Goal: Find specific page/section: Find specific page/section

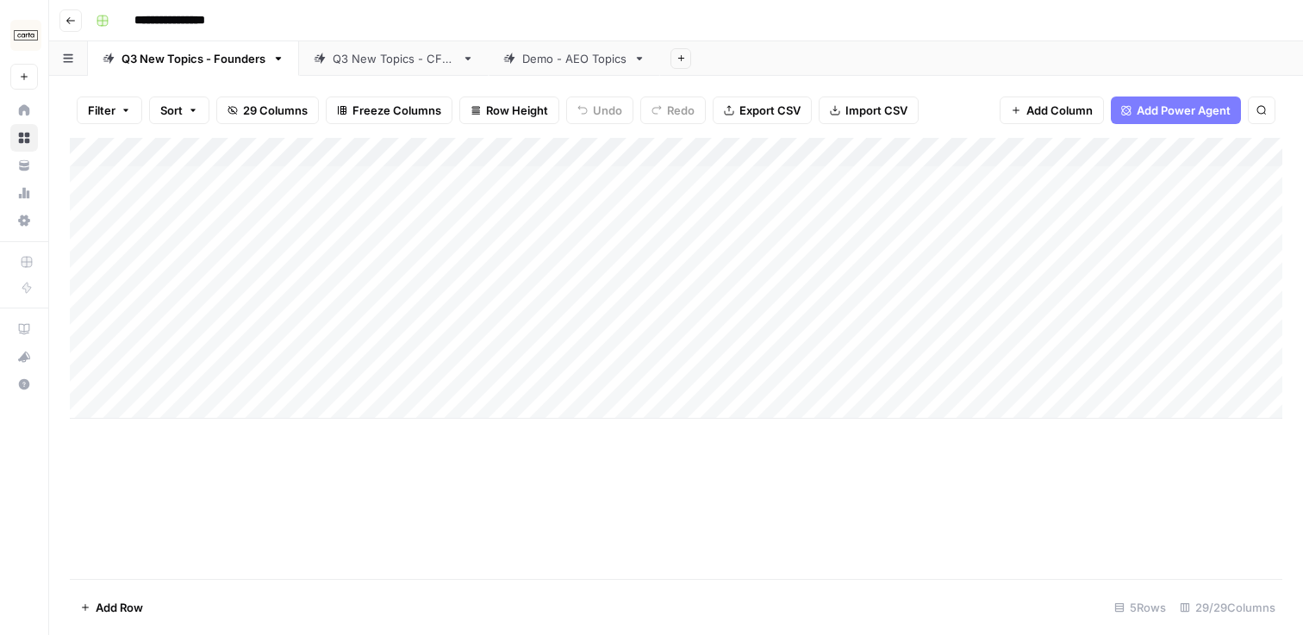
click at [365, 69] on link "Q3 New Topics - CFOs" at bounding box center [394, 58] width 190 height 34
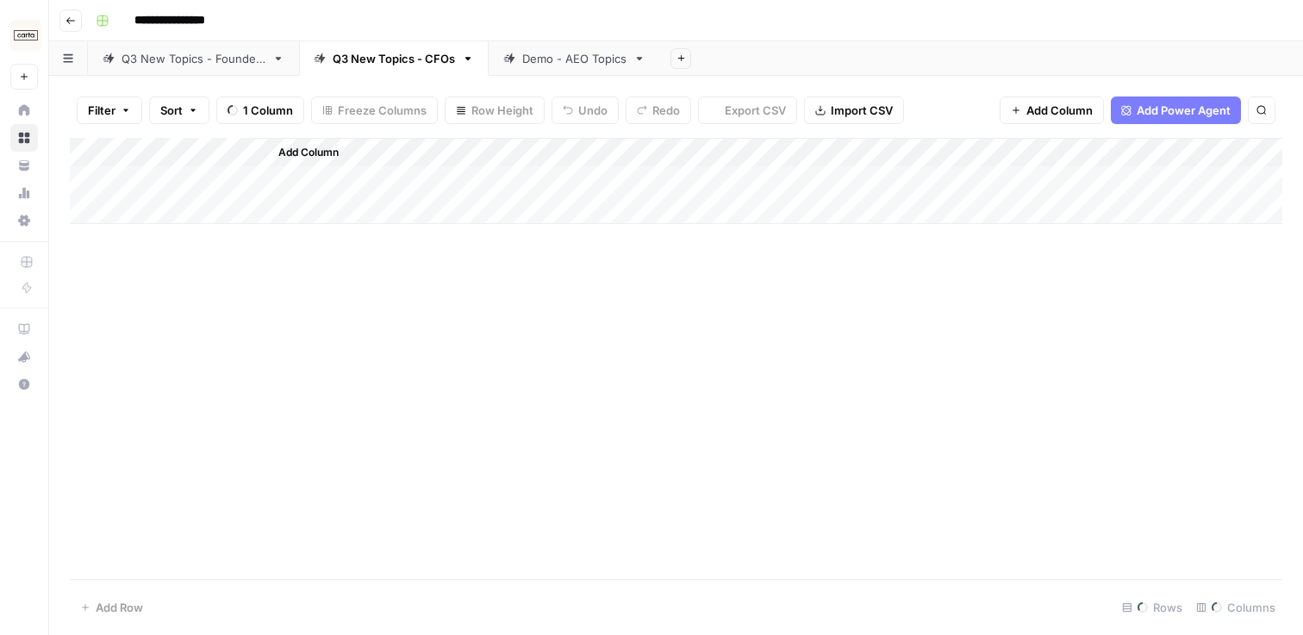
click at [213, 68] on link "Q3 New Topics - Founders" at bounding box center [193, 58] width 211 height 34
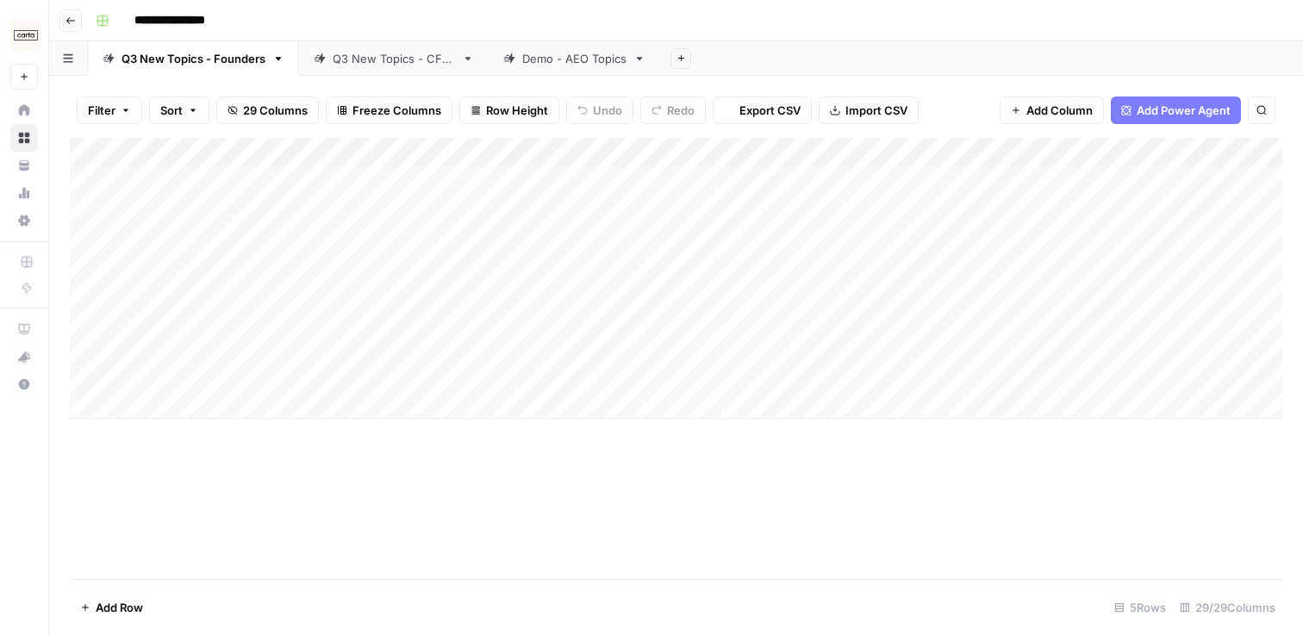
click at [340, 59] on div "Q3 New Topics - CFOs" at bounding box center [394, 58] width 122 height 17
click at [255, 59] on div "Q3 New Topics - Founders" at bounding box center [194, 58] width 144 height 17
click at [372, 51] on div "Q3 New Topics - CFOs" at bounding box center [394, 58] width 122 height 17
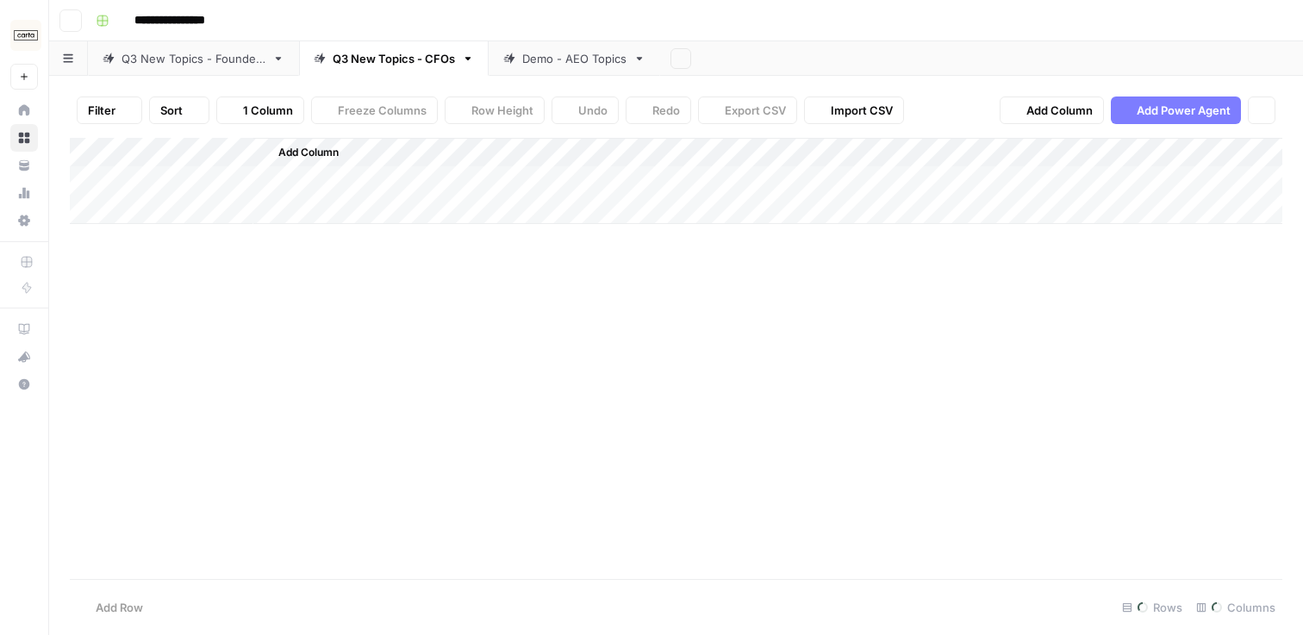
click at [519, 51] on div "Demo - AEO Topics" at bounding box center [564, 58] width 123 height 17
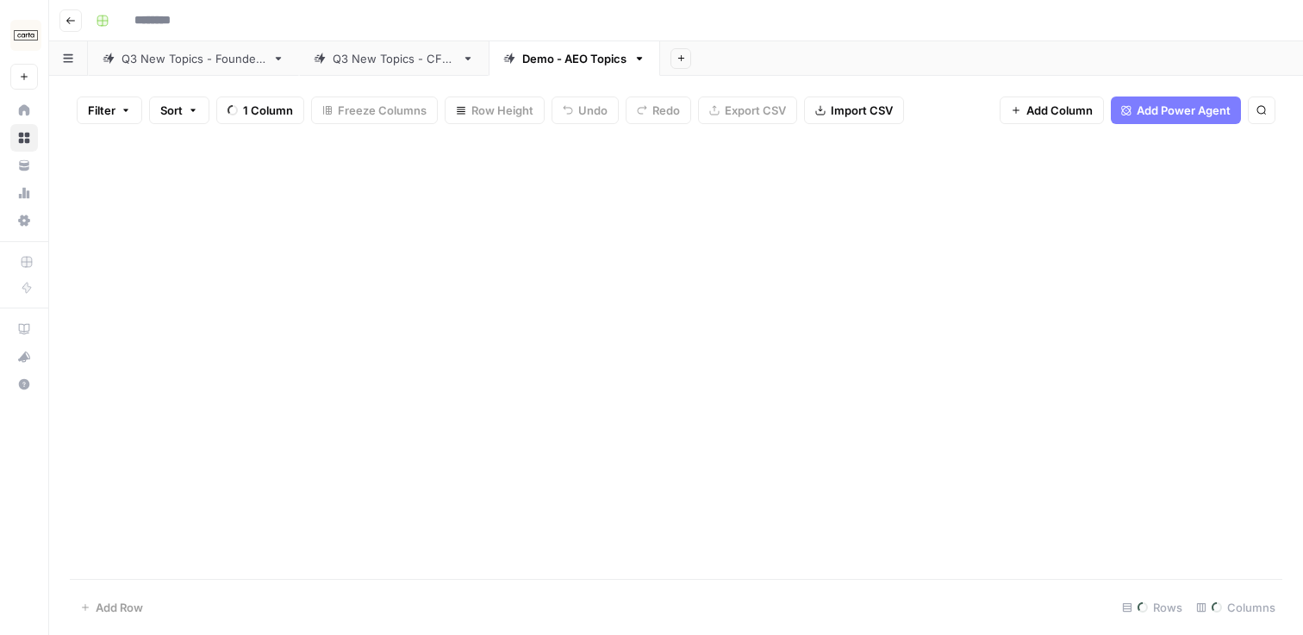
type input "**********"
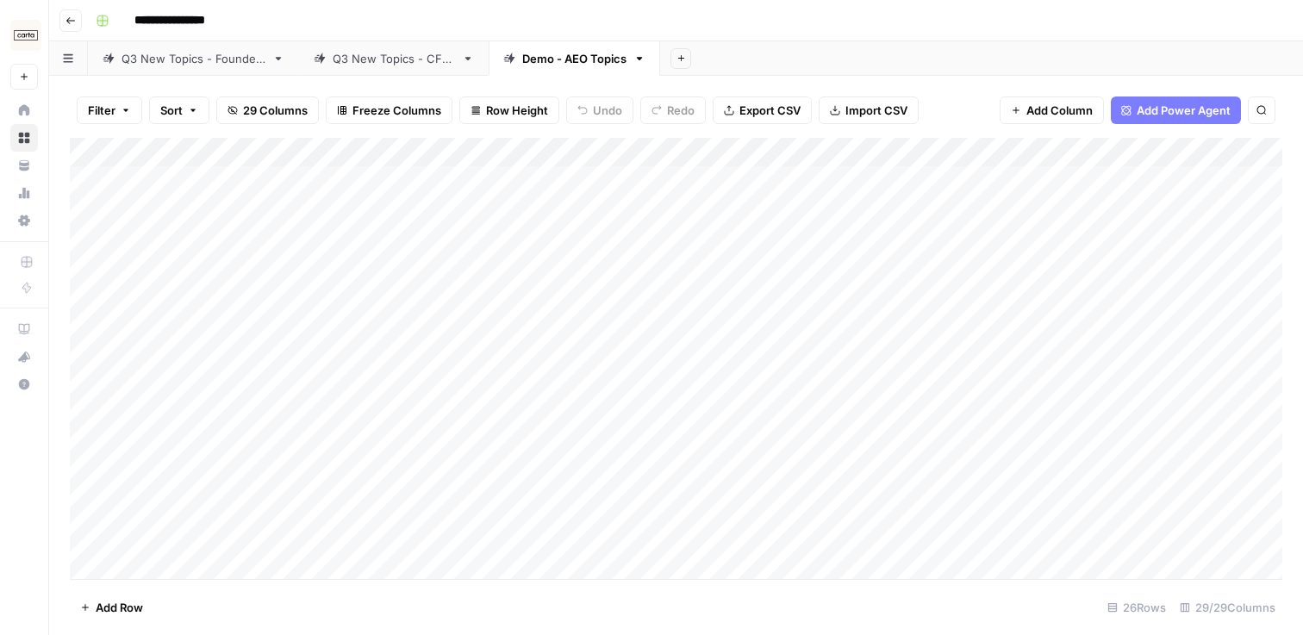
click at [378, 57] on div "Q3 New Topics - CFOs" at bounding box center [394, 58] width 122 height 17
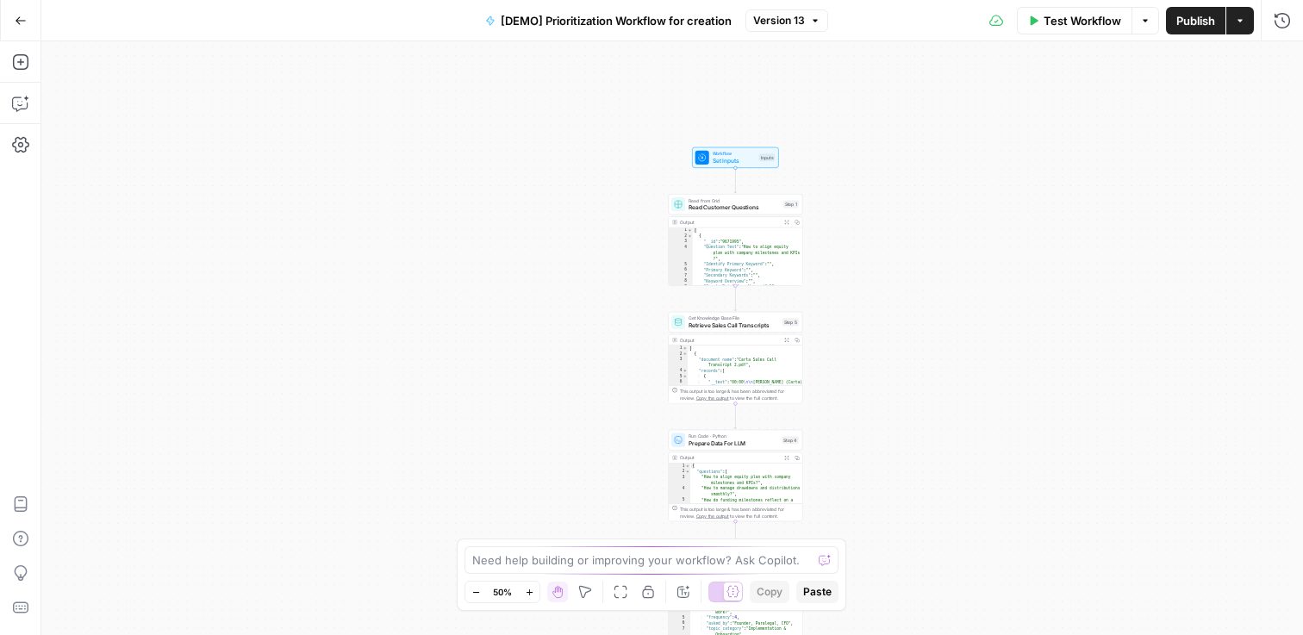
click at [970, 206] on div "Workflow Set Inputs Inputs Read from Grid Read Customer Questions Step 1 Output…" at bounding box center [672, 338] width 1262 height 594
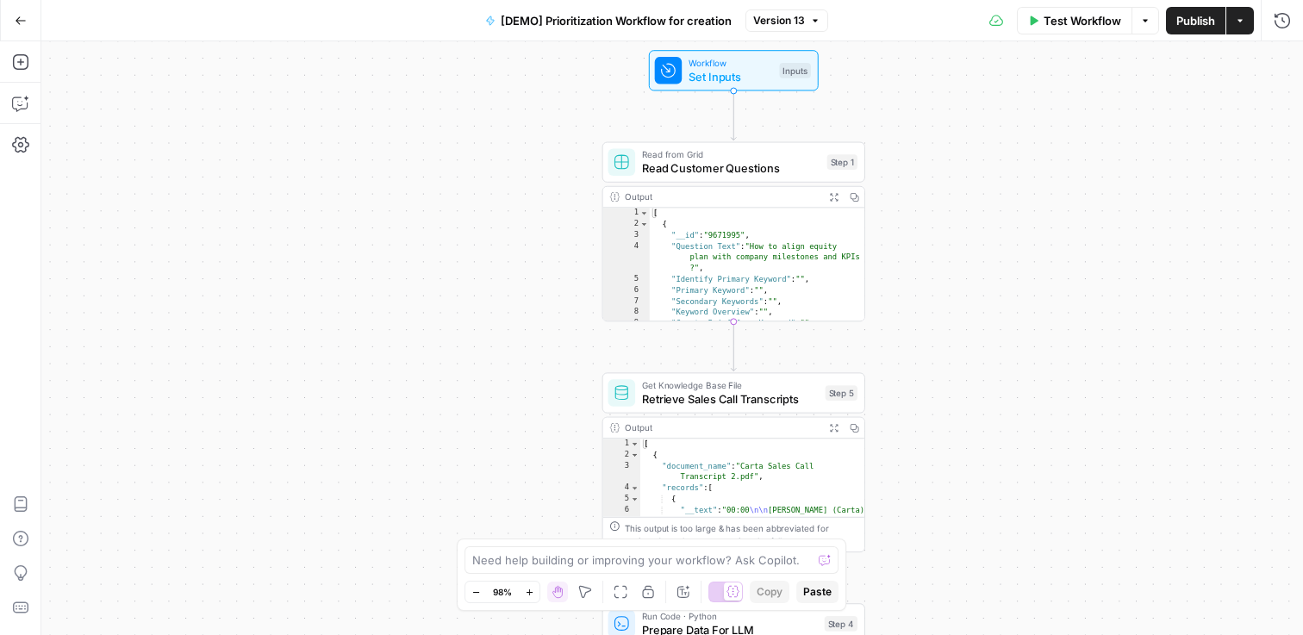
click at [732, 192] on div "Output" at bounding box center [722, 197] width 194 height 14
click at [747, 202] on div "Output" at bounding box center [722, 197] width 194 height 14
click at [771, 168] on span "Read Customer Questions" at bounding box center [731, 167] width 178 height 17
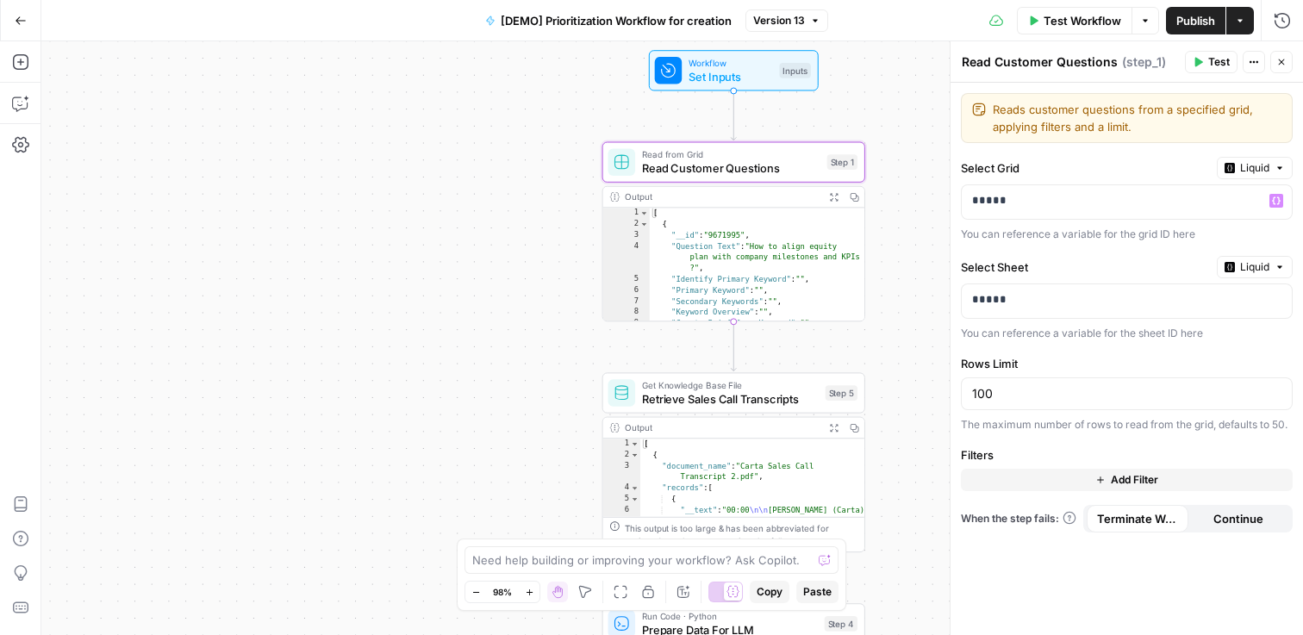
click at [1164, 176] on label "Select Grid" at bounding box center [1085, 167] width 249 height 17
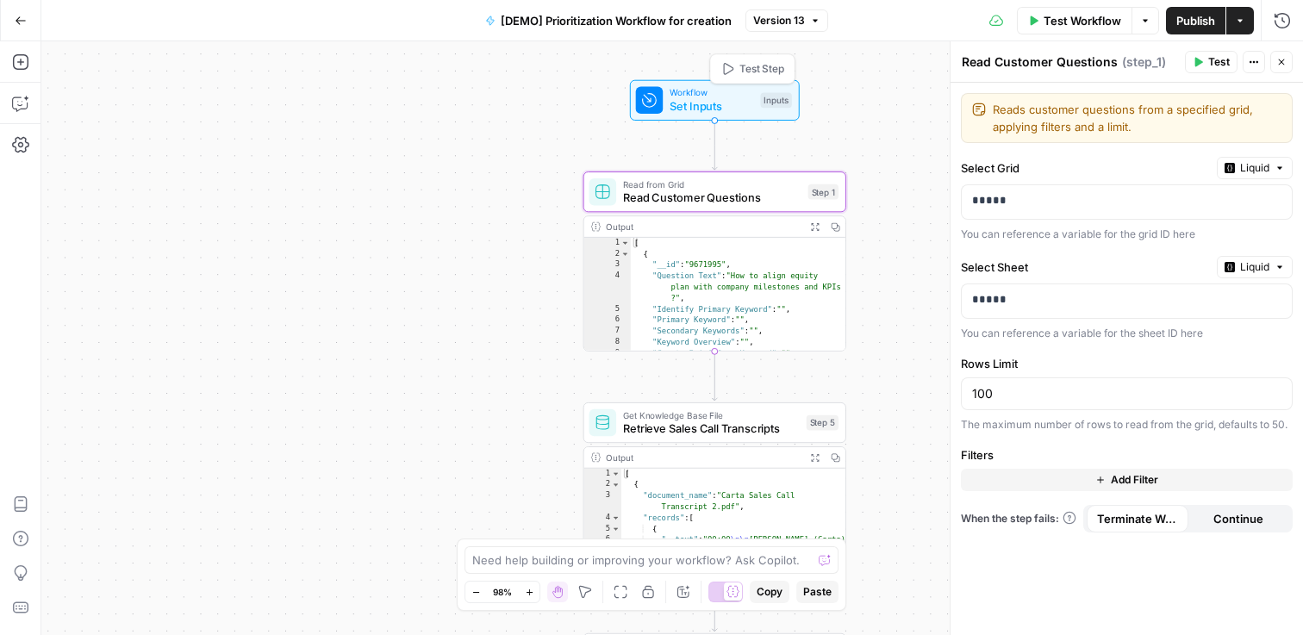
click at [698, 97] on span "Workflow" at bounding box center [712, 93] width 84 height 14
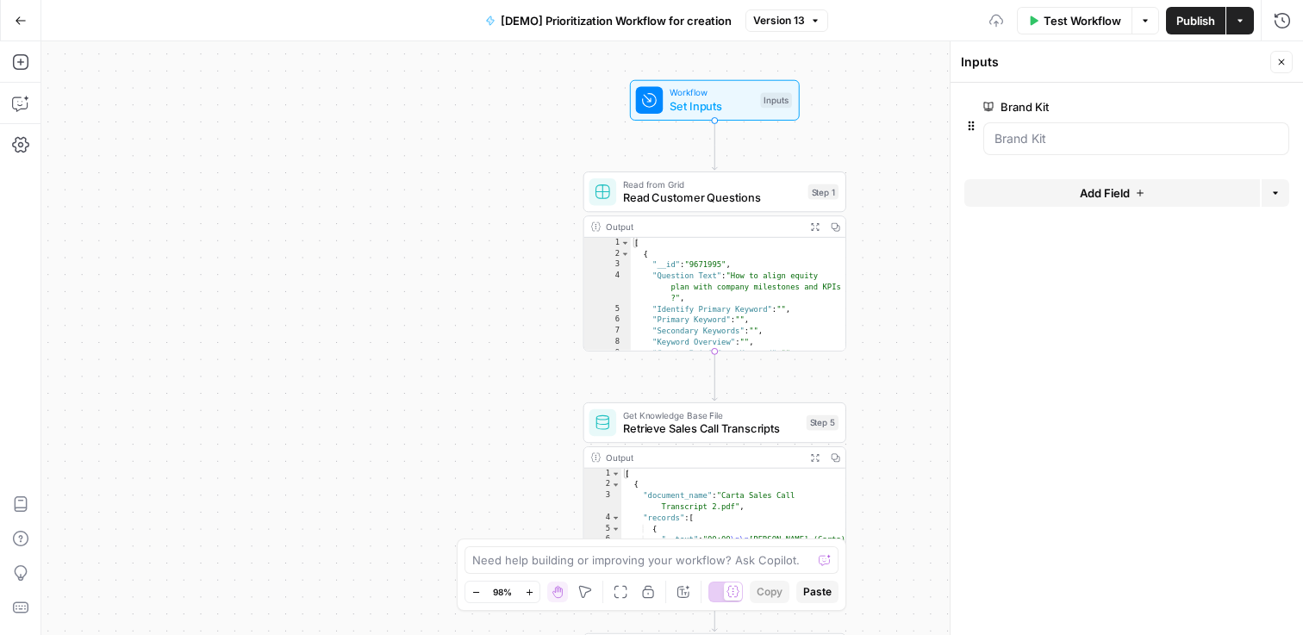
click at [1282, 65] on icon "button" at bounding box center [1282, 62] width 10 height 10
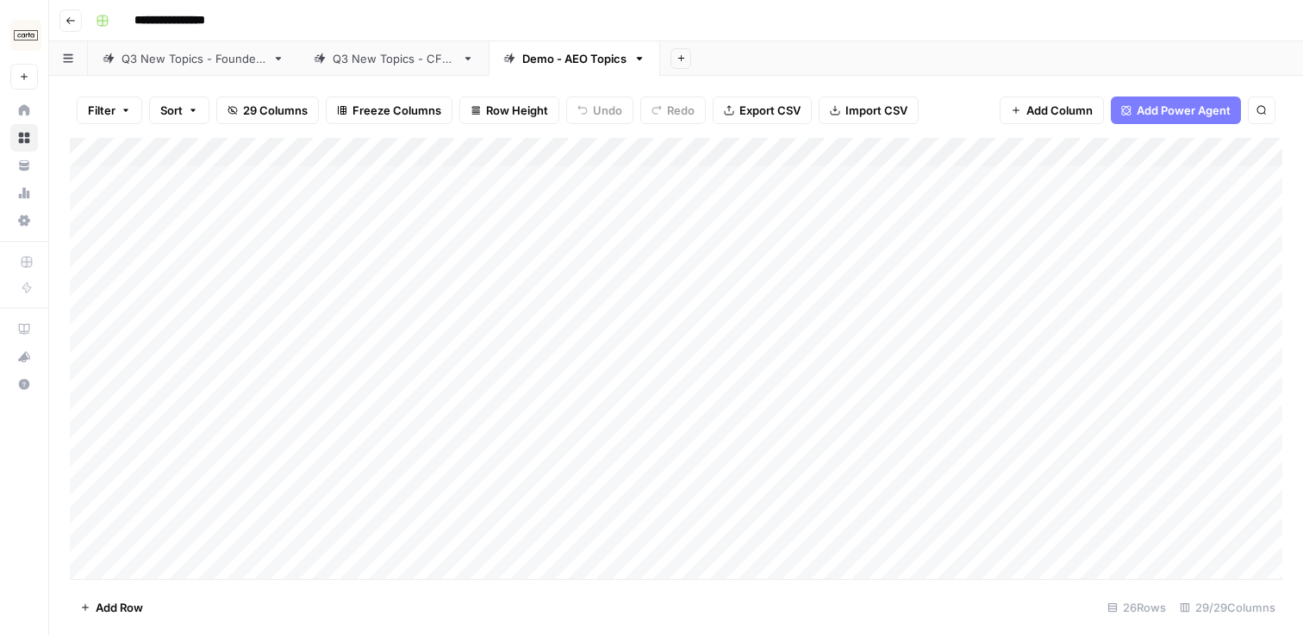
click at [236, 56] on div "Q3 New Topics - Founders" at bounding box center [194, 58] width 144 height 17
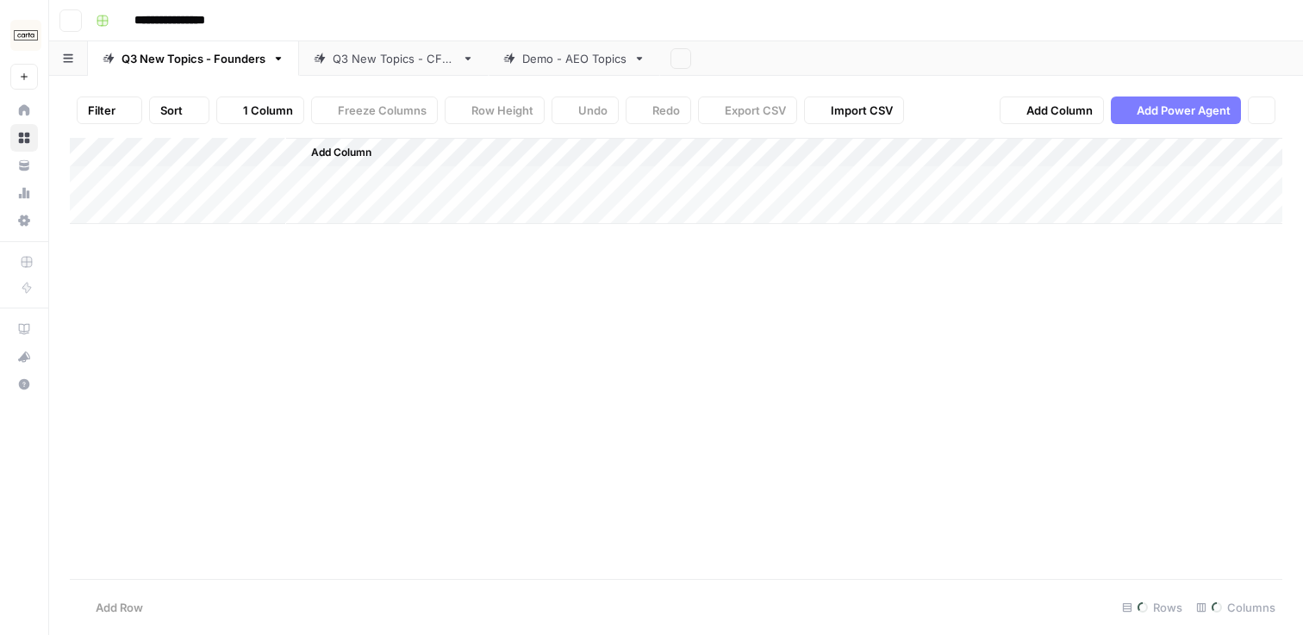
click at [366, 55] on div "Q3 New Topics - CFOs" at bounding box center [394, 58] width 122 height 17
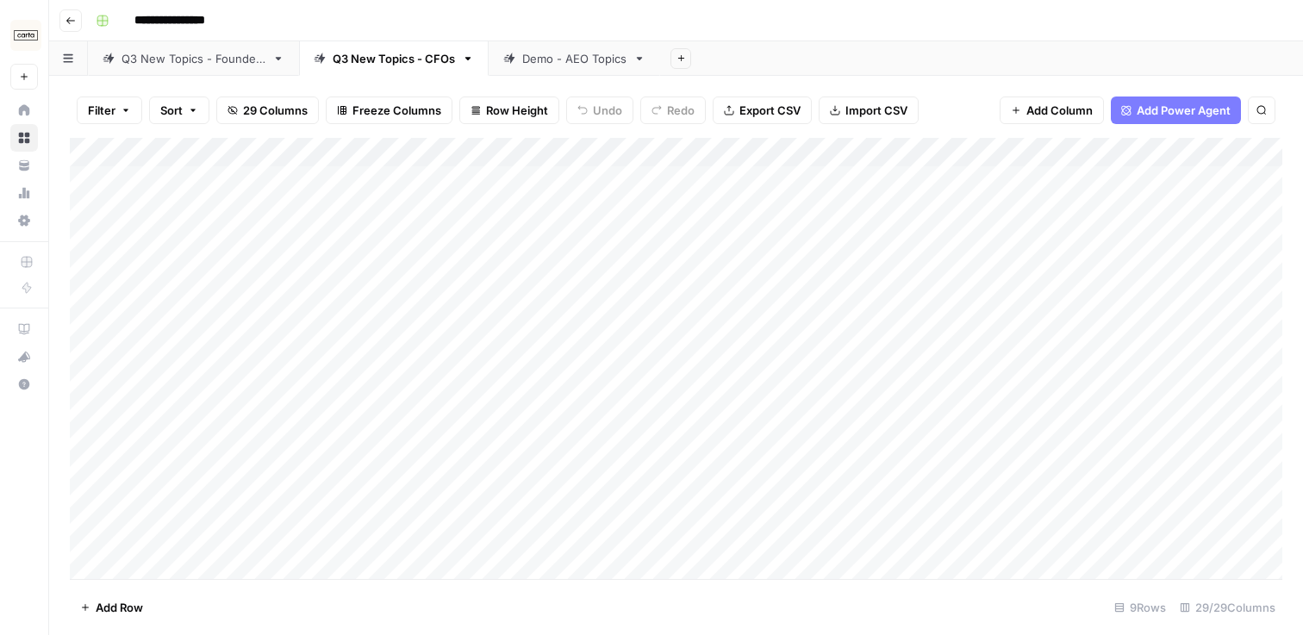
scroll to position [19, 0]
